Goal: Navigation & Orientation: Find specific page/section

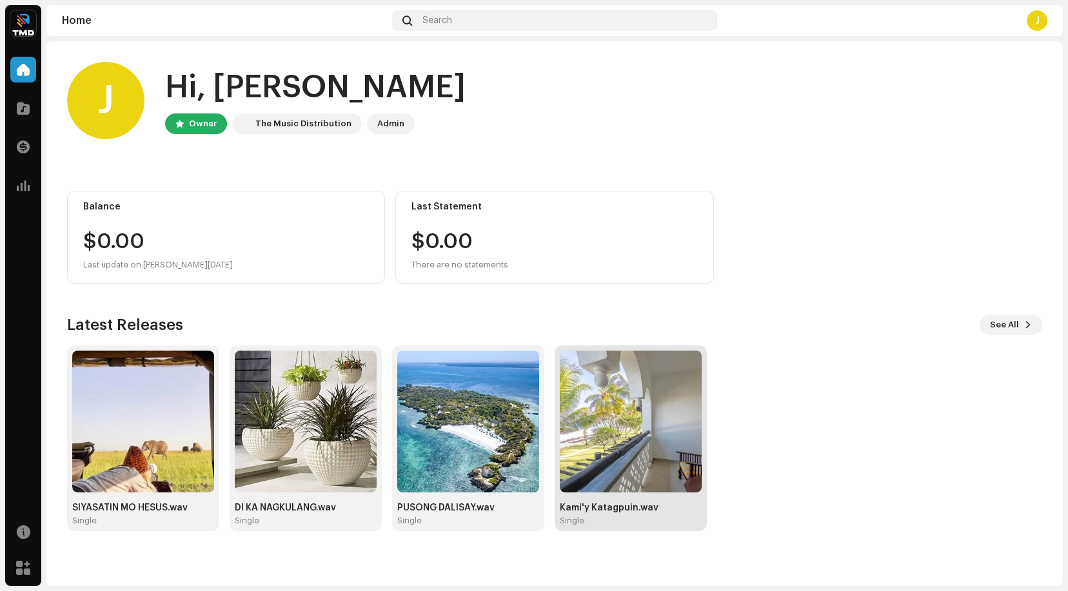
click at [624, 410] on img at bounding box center [631, 422] width 142 height 142
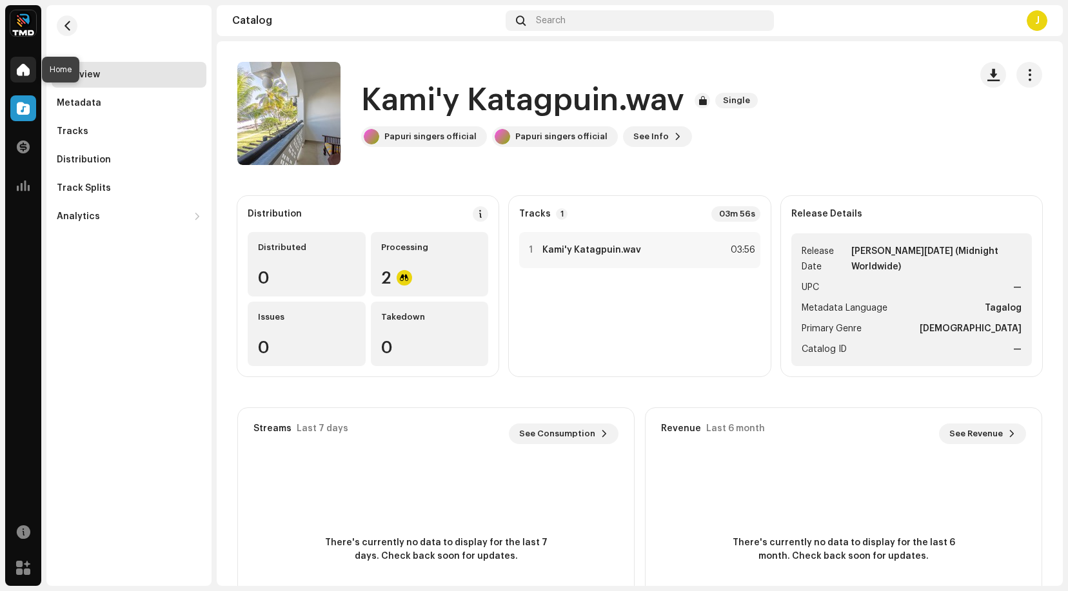
click at [26, 65] on span at bounding box center [23, 69] width 13 height 10
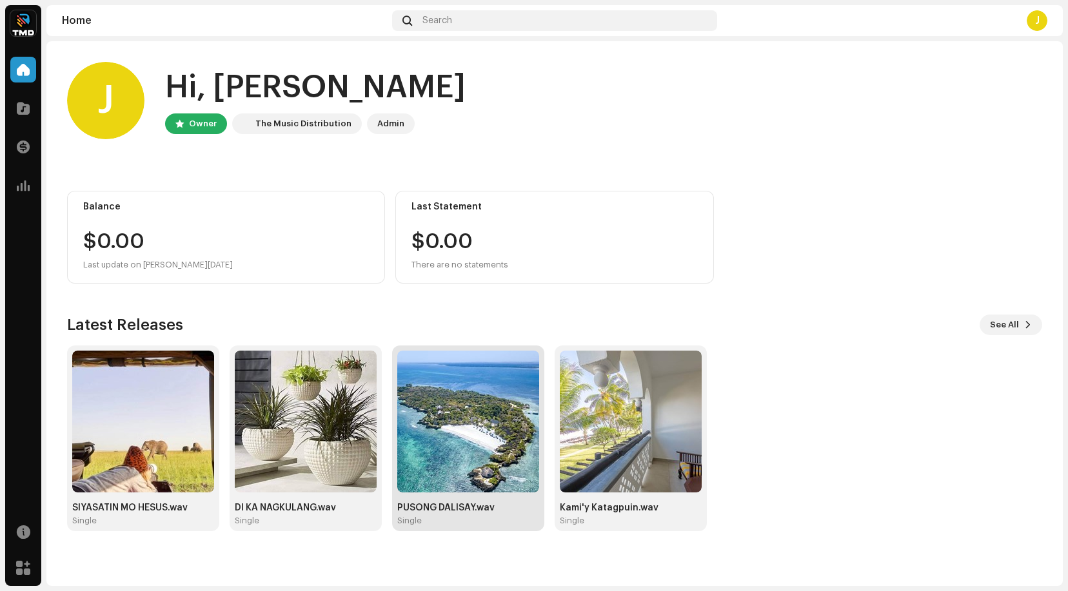
click at [458, 405] on img at bounding box center [468, 422] width 142 height 142
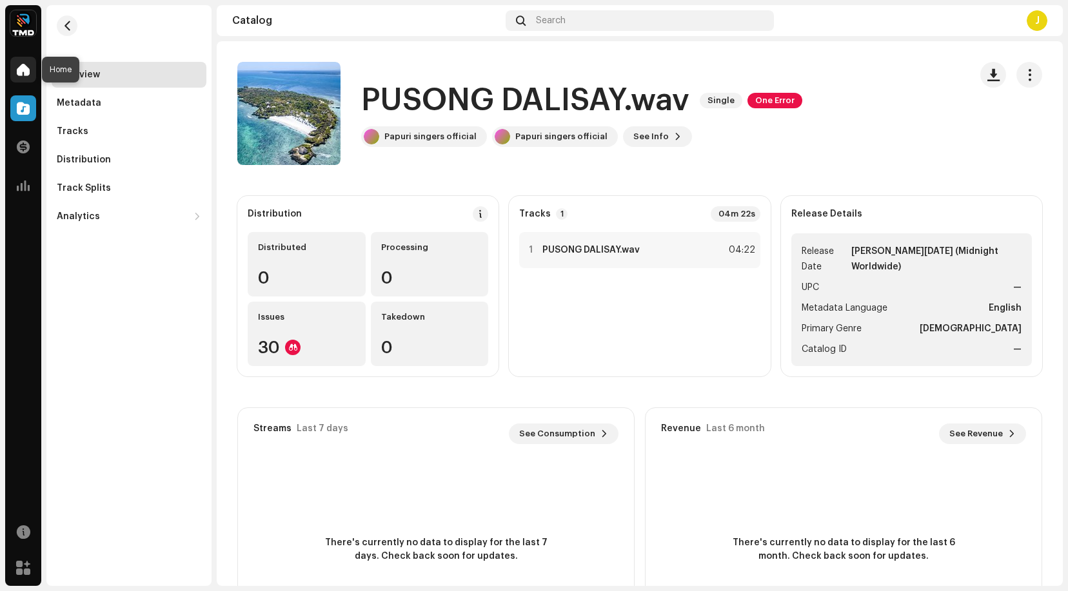
click at [25, 66] on span at bounding box center [23, 69] width 13 height 10
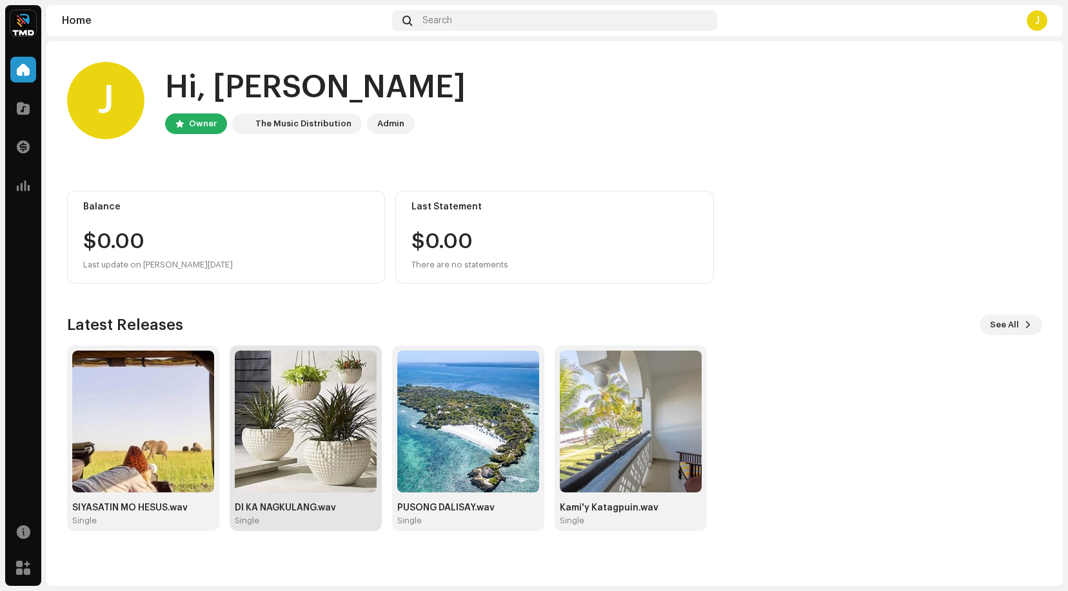
click at [319, 391] on img at bounding box center [306, 422] width 142 height 142
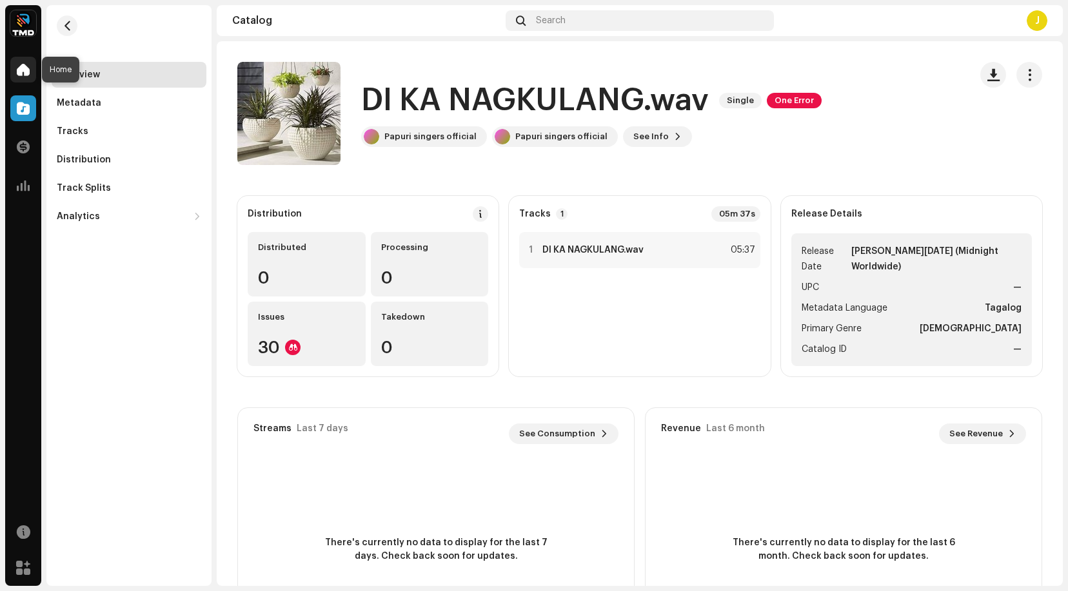
click at [25, 70] on span at bounding box center [23, 69] width 13 height 10
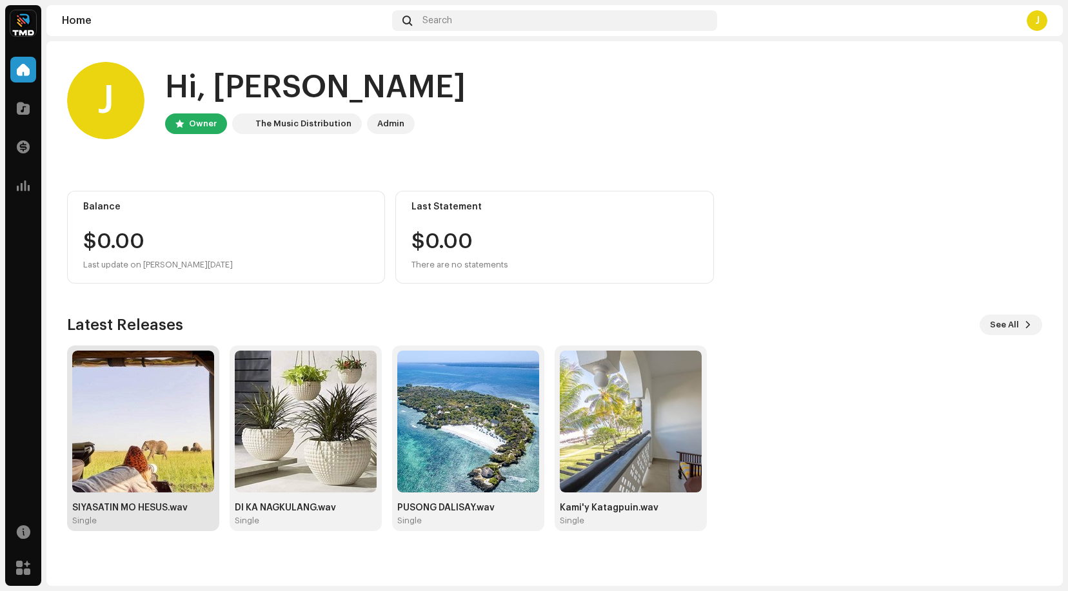
click at [147, 405] on img at bounding box center [143, 422] width 142 height 142
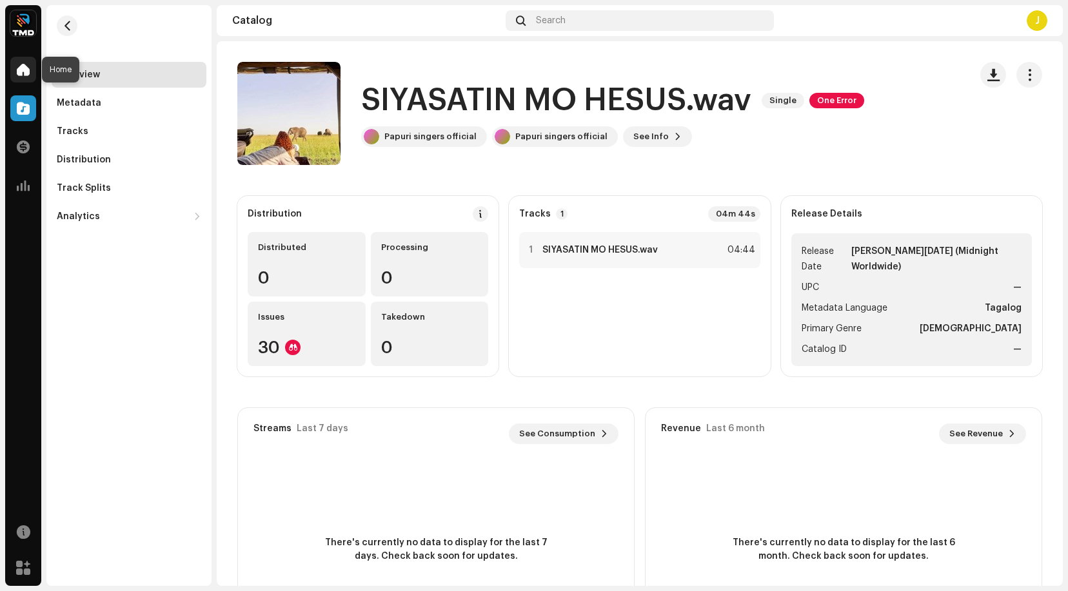
click at [23, 60] on div at bounding box center [23, 70] width 26 height 26
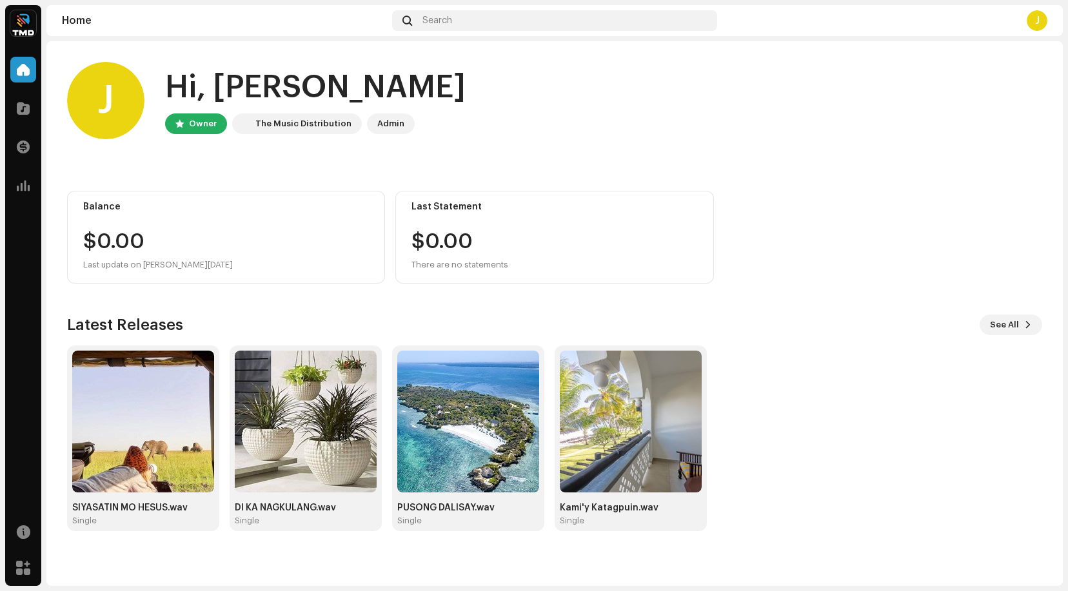
click at [1032, 20] on div "J" at bounding box center [1037, 20] width 21 height 21
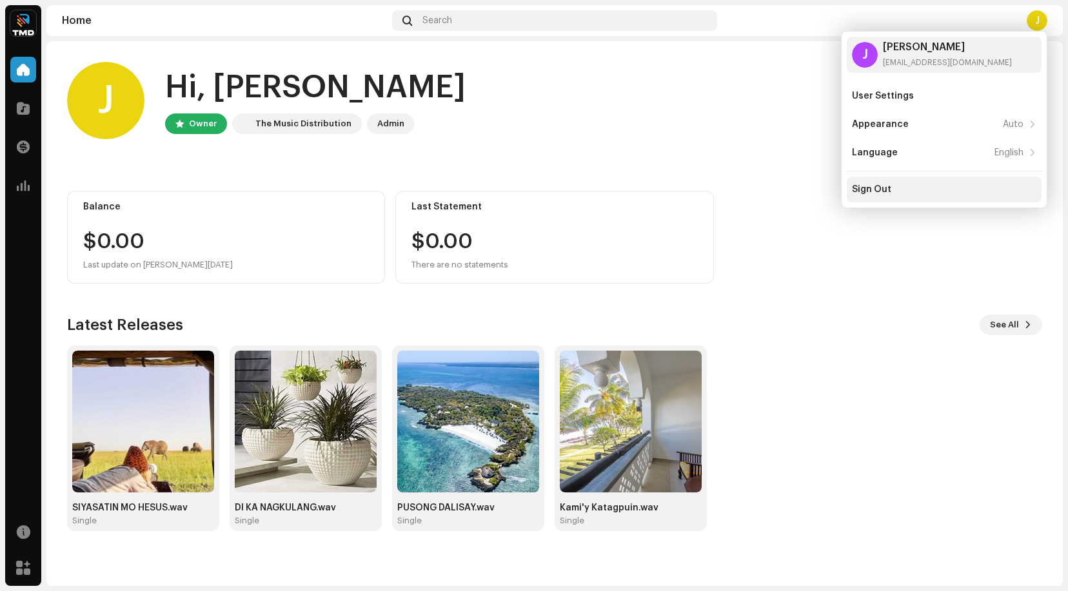
click at [865, 181] on div "Sign Out" at bounding box center [944, 190] width 195 height 26
